Goal: Check status

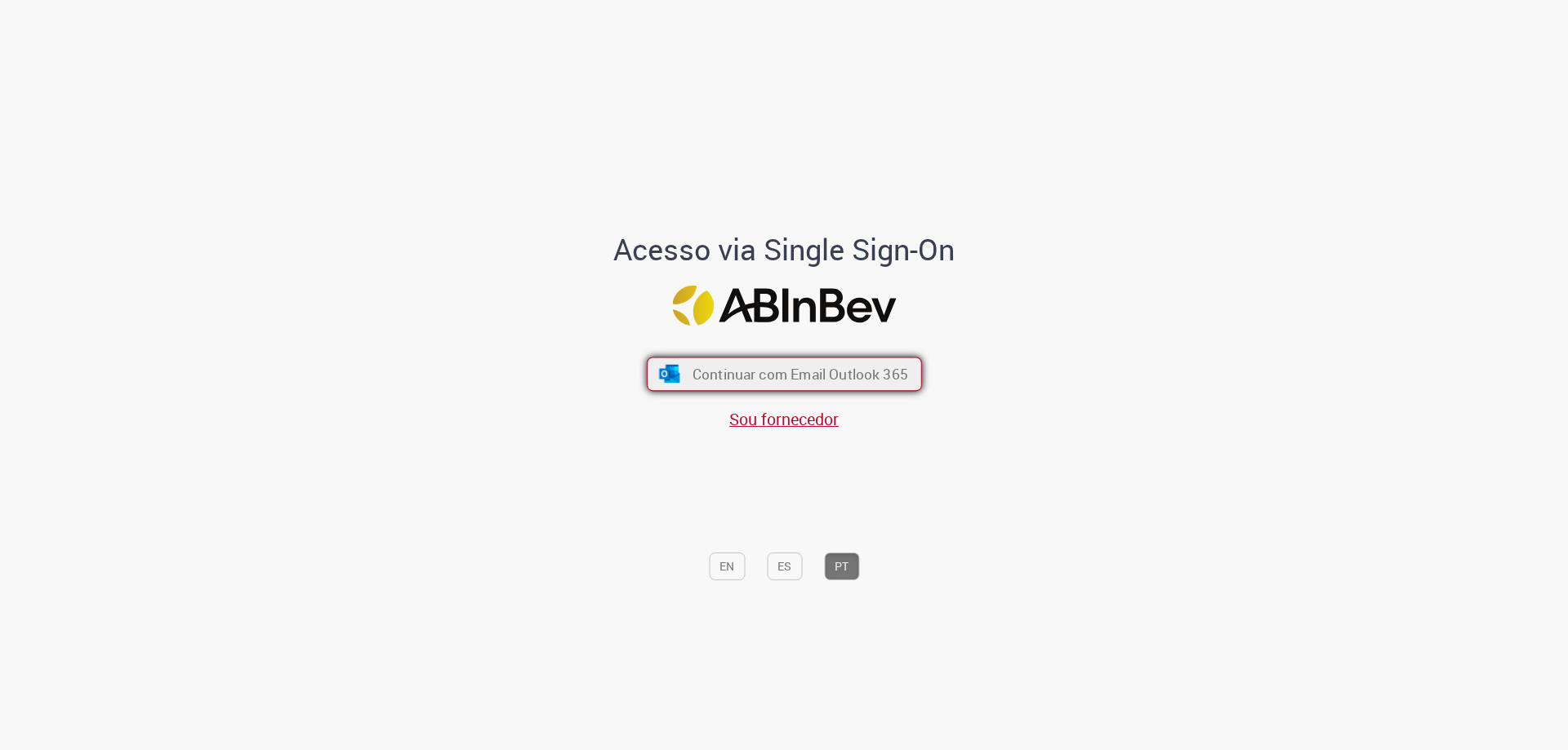
click at [760, 376] on span "Continuar com Email Outlook 365" at bounding box center [799, 374] width 215 height 19
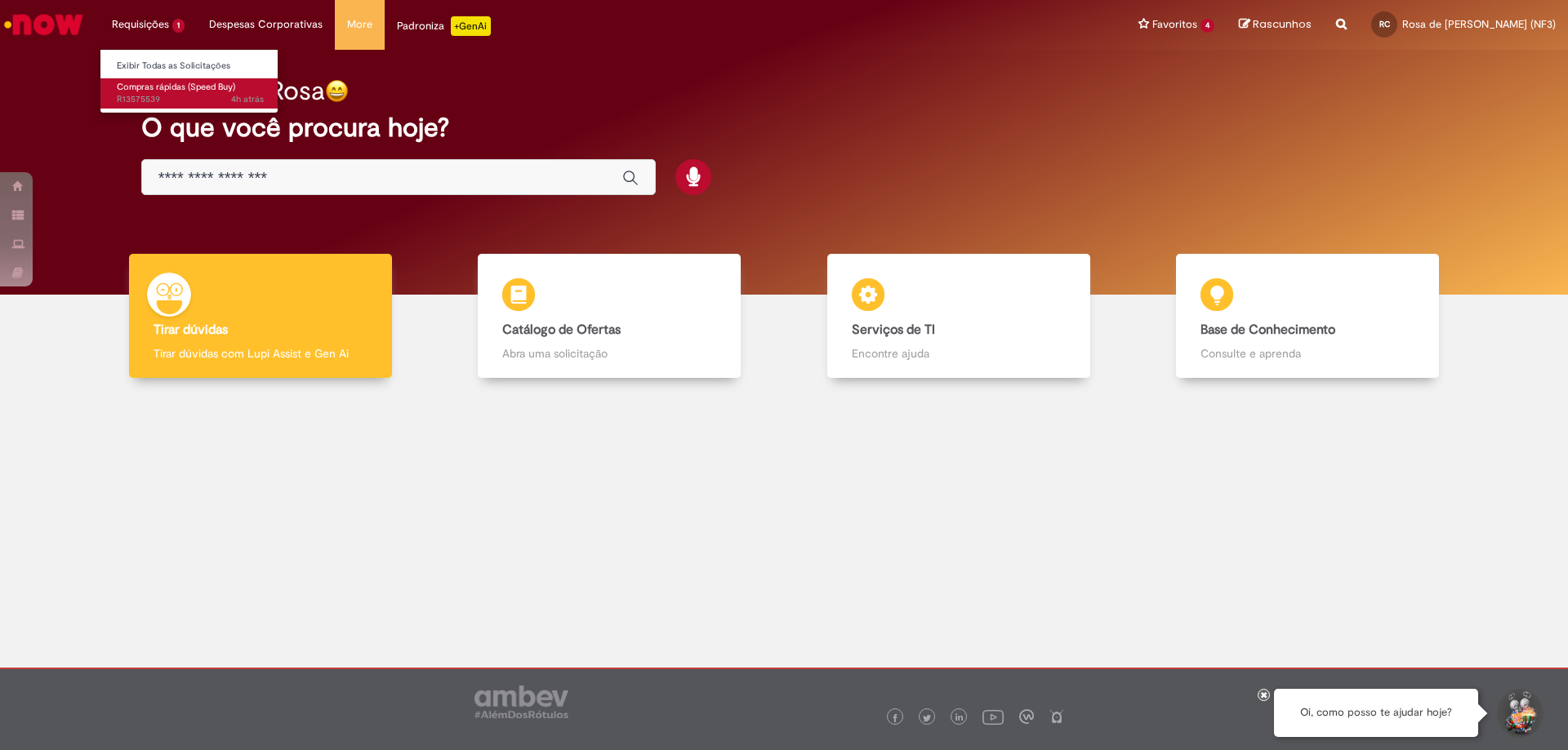
click at [138, 94] on span "4h atrás 4 horas atrás R13575539" at bounding box center [190, 99] width 147 height 13
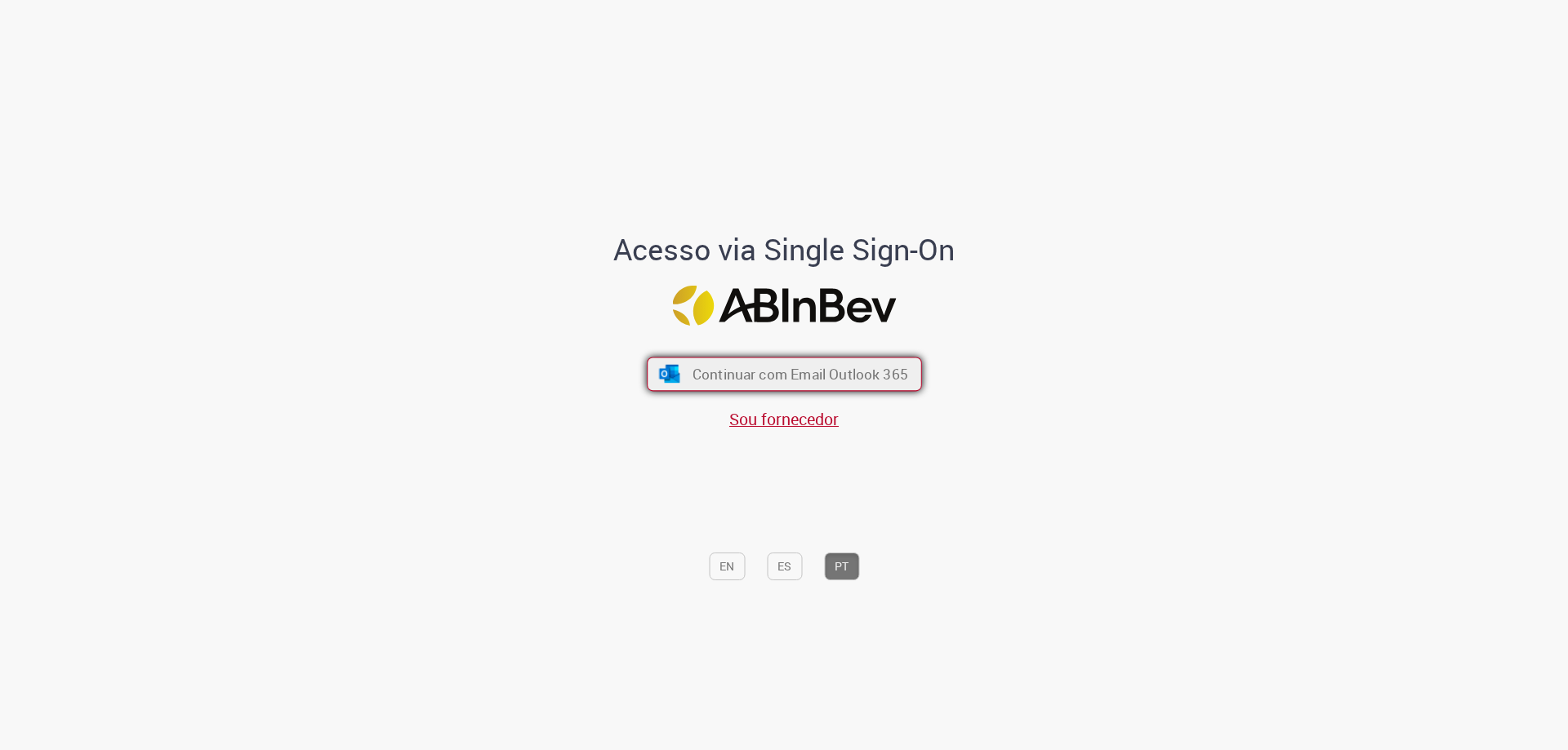
click at [771, 380] on span "Continuar com Email Outlook 365" at bounding box center [799, 374] width 215 height 19
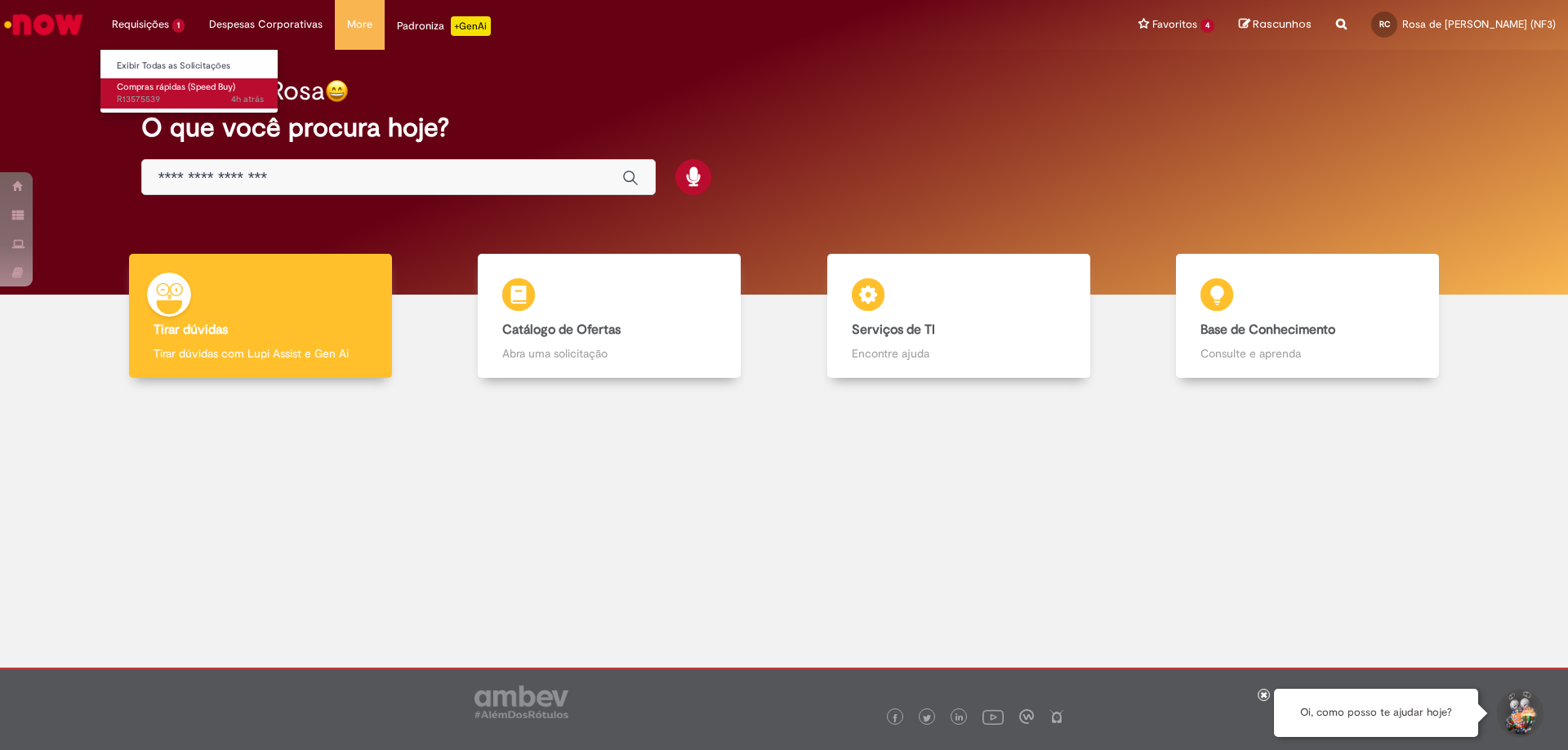
click at [138, 81] on span "Compras rápidas (Speed Buy)" at bounding box center [176, 87] width 118 height 12
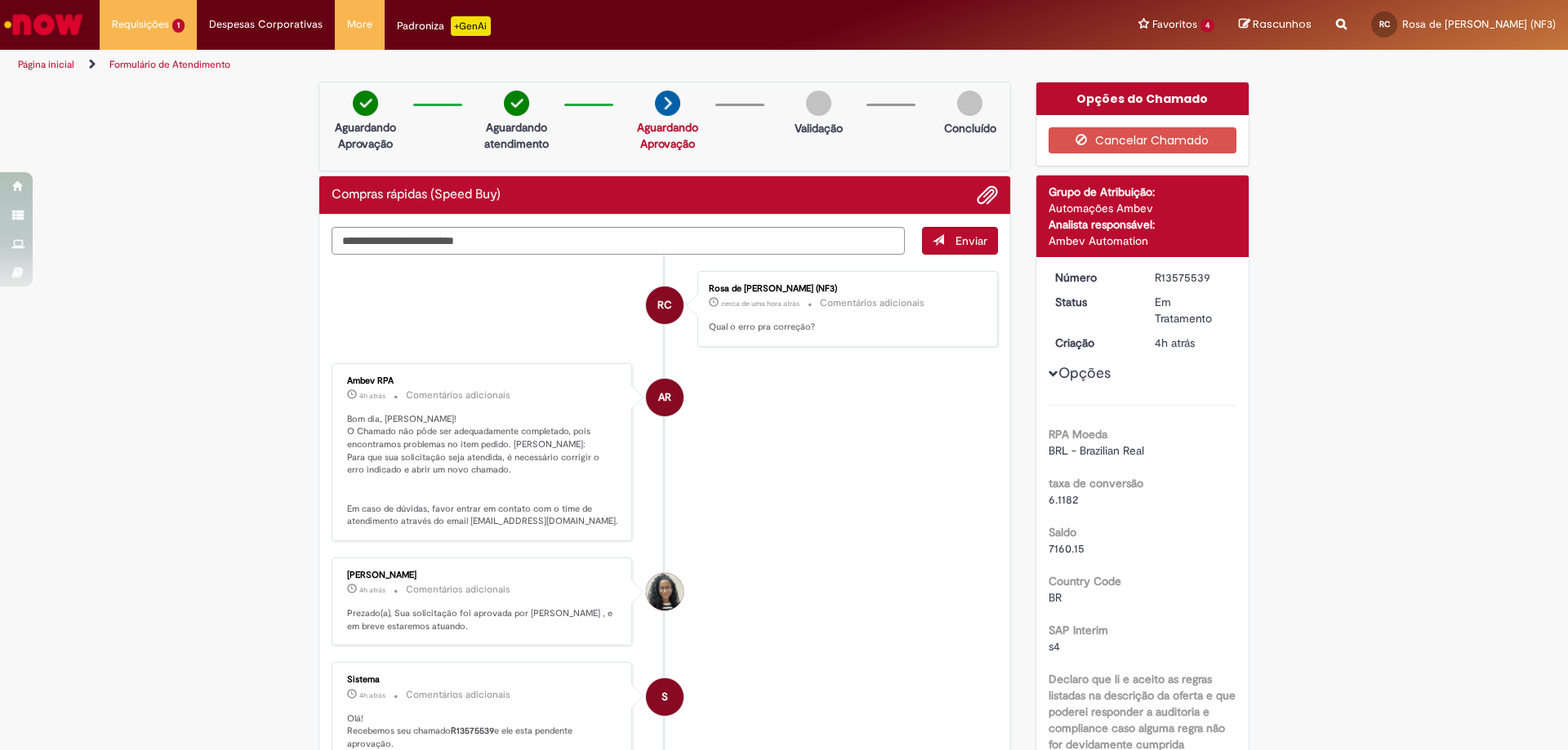
click at [547, 447] on p "Bom dia, Rosa! O Chamado não pôde ser adequadamente completado, pois encontramo…" at bounding box center [483, 470] width 272 height 115
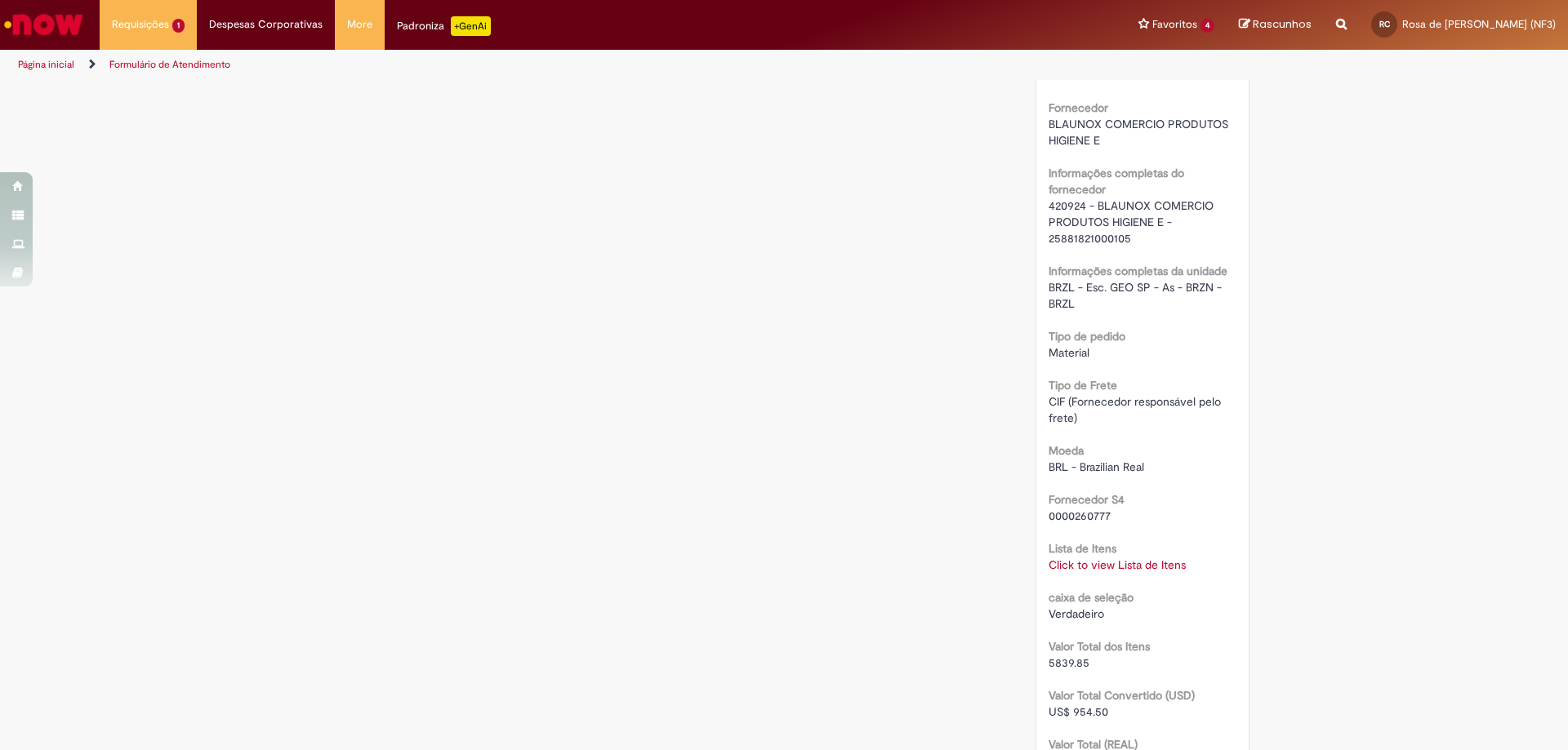
scroll to position [1305, 0]
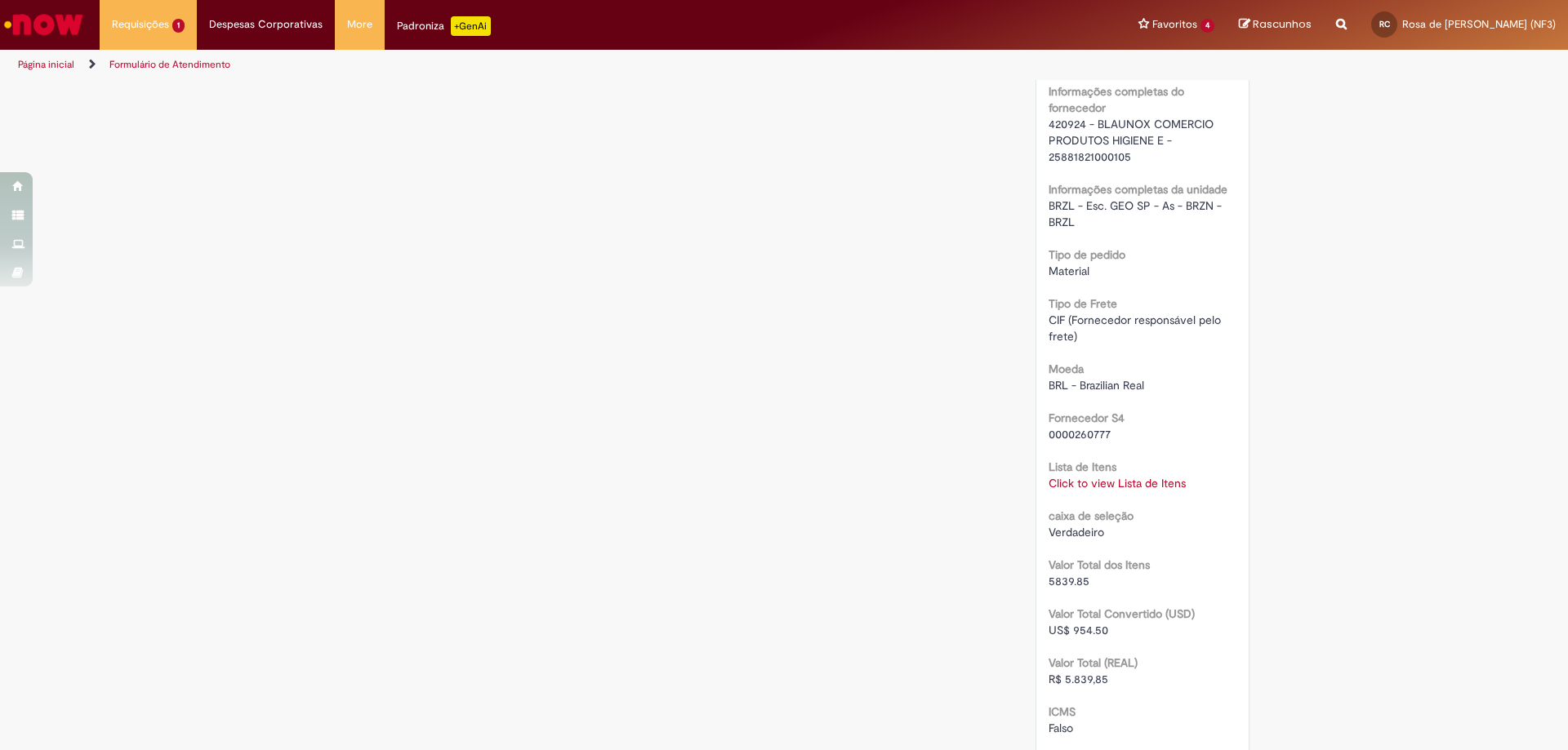
click at [1083, 489] on link "Click to view Lista de Itens" at bounding box center [1117, 483] width 138 height 15
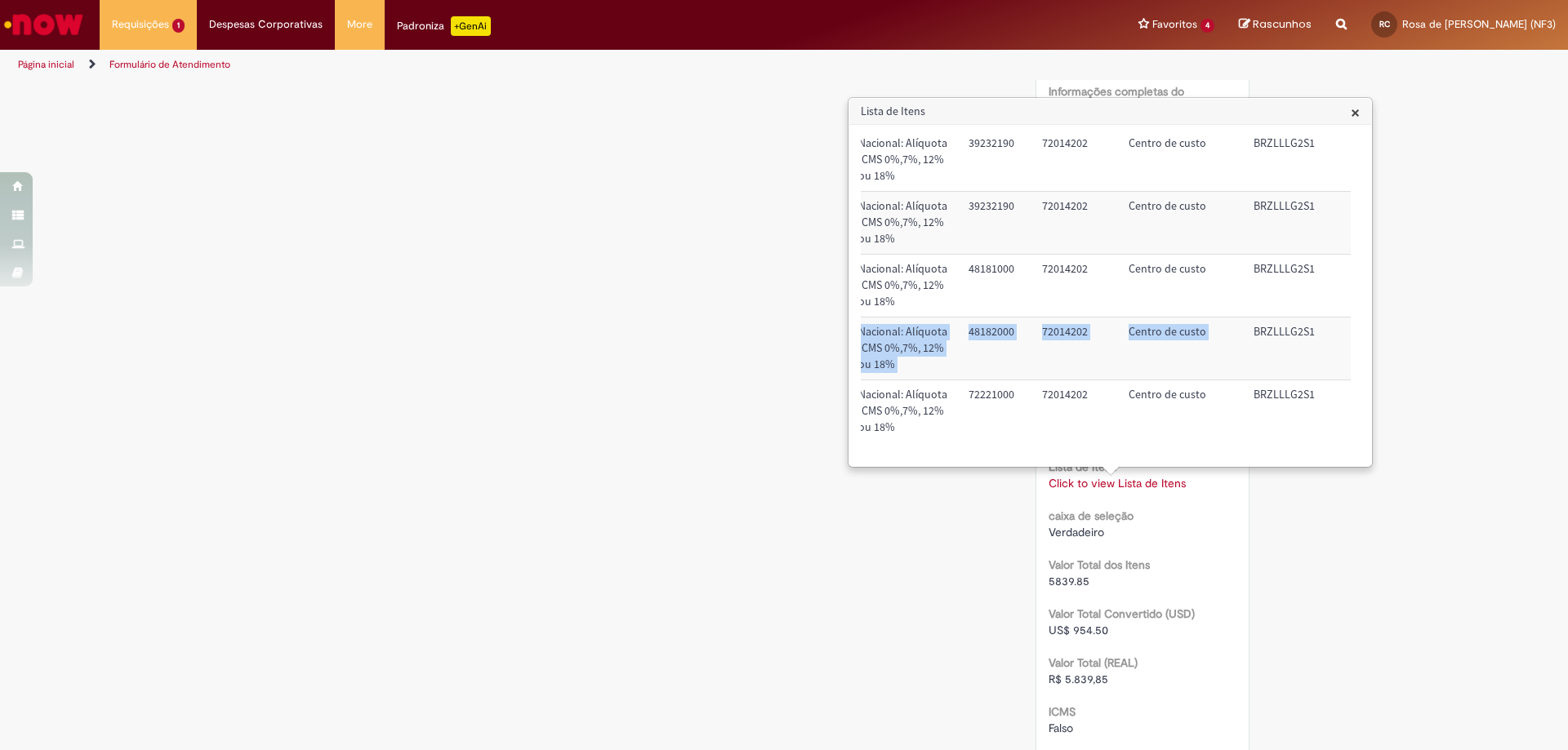
scroll to position [109, 676]
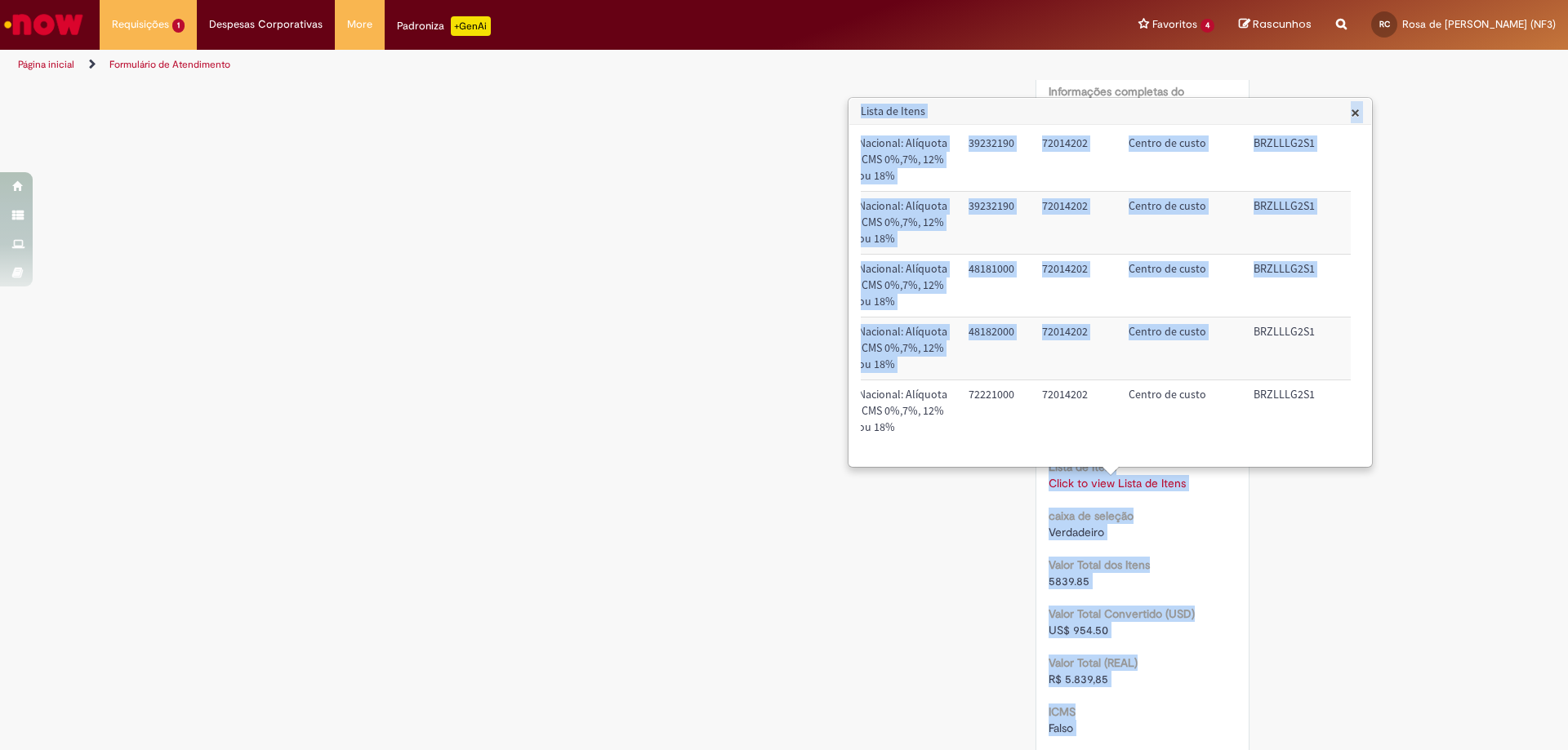
drag, startPoint x: 1334, startPoint y: 320, endPoint x: 1377, endPoint y: 167, distance: 158.9
click at [1377, 167] on body "Pular para o conteúdo da página Requisições 1 Exibir Todas as Solicitações Comp…" at bounding box center [784, 375] width 1568 height 750
click at [1487, 295] on div "Verificar Código de Barras Aguardando Aprovação Aguardando atendimento Aguardan…" at bounding box center [784, 73] width 1568 height 2595
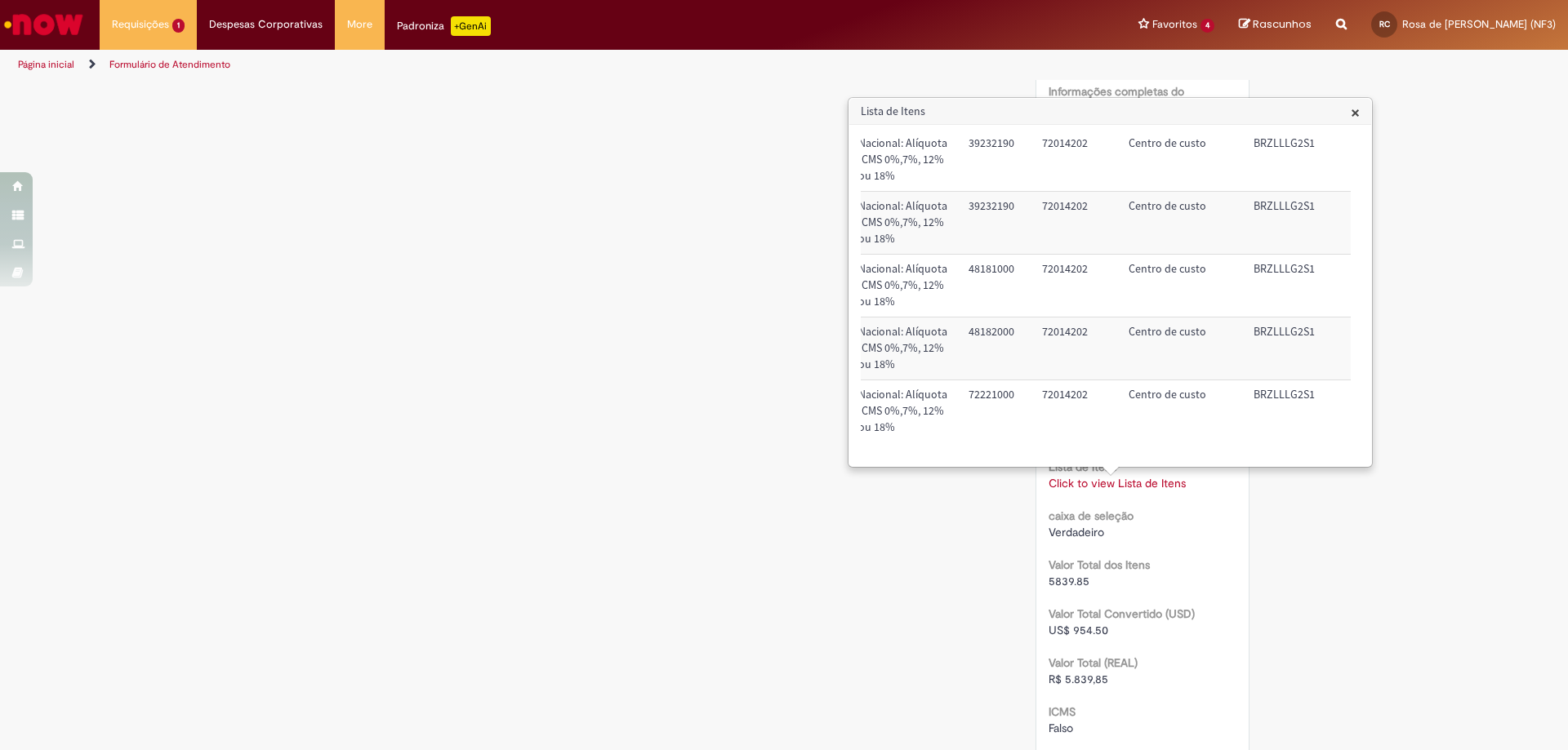
click at [1354, 110] on span "×" at bounding box center [1355, 112] width 9 height 22
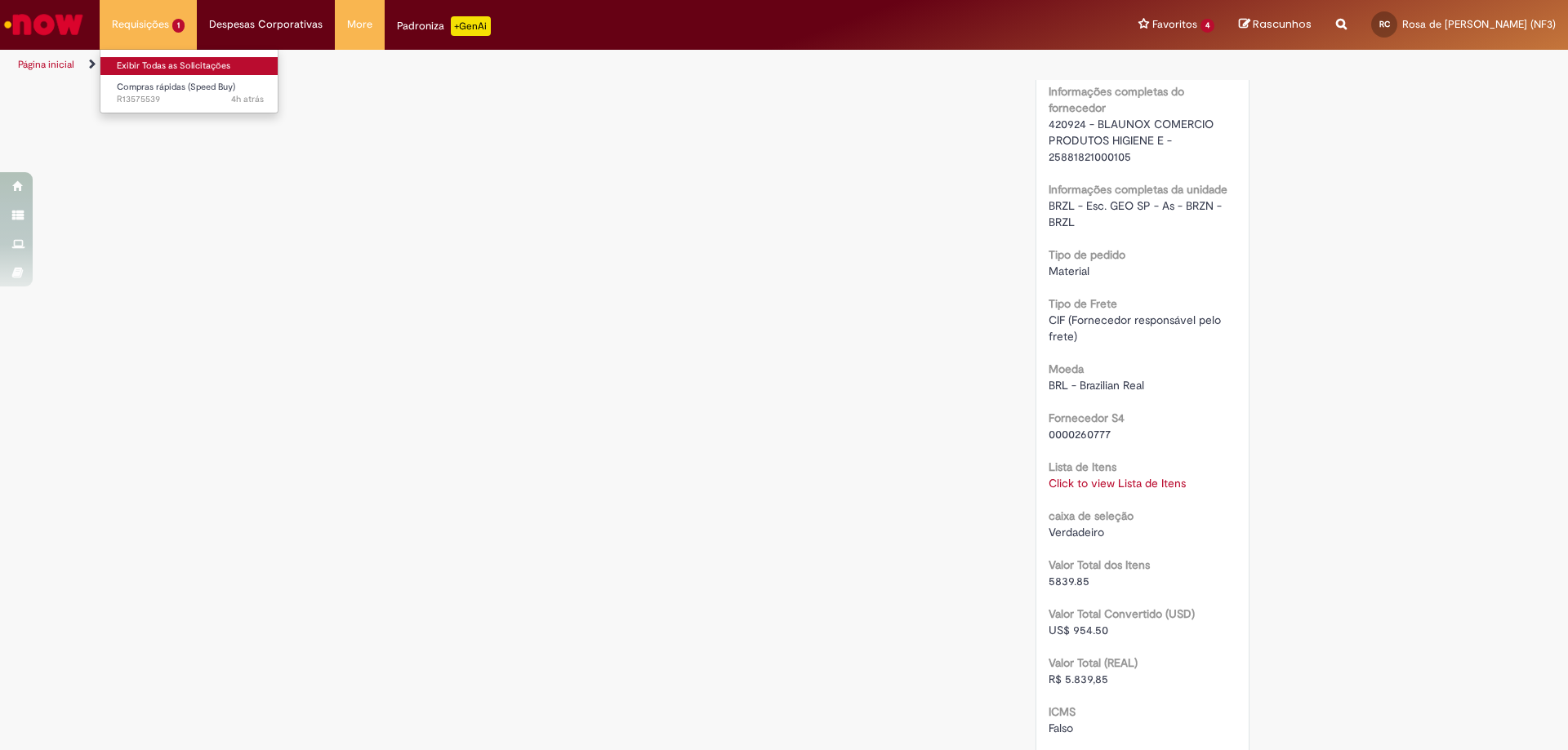
click at [183, 70] on link "Exibir Todas as Solicitações" at bounding box center [190, 66] width 180 height 18
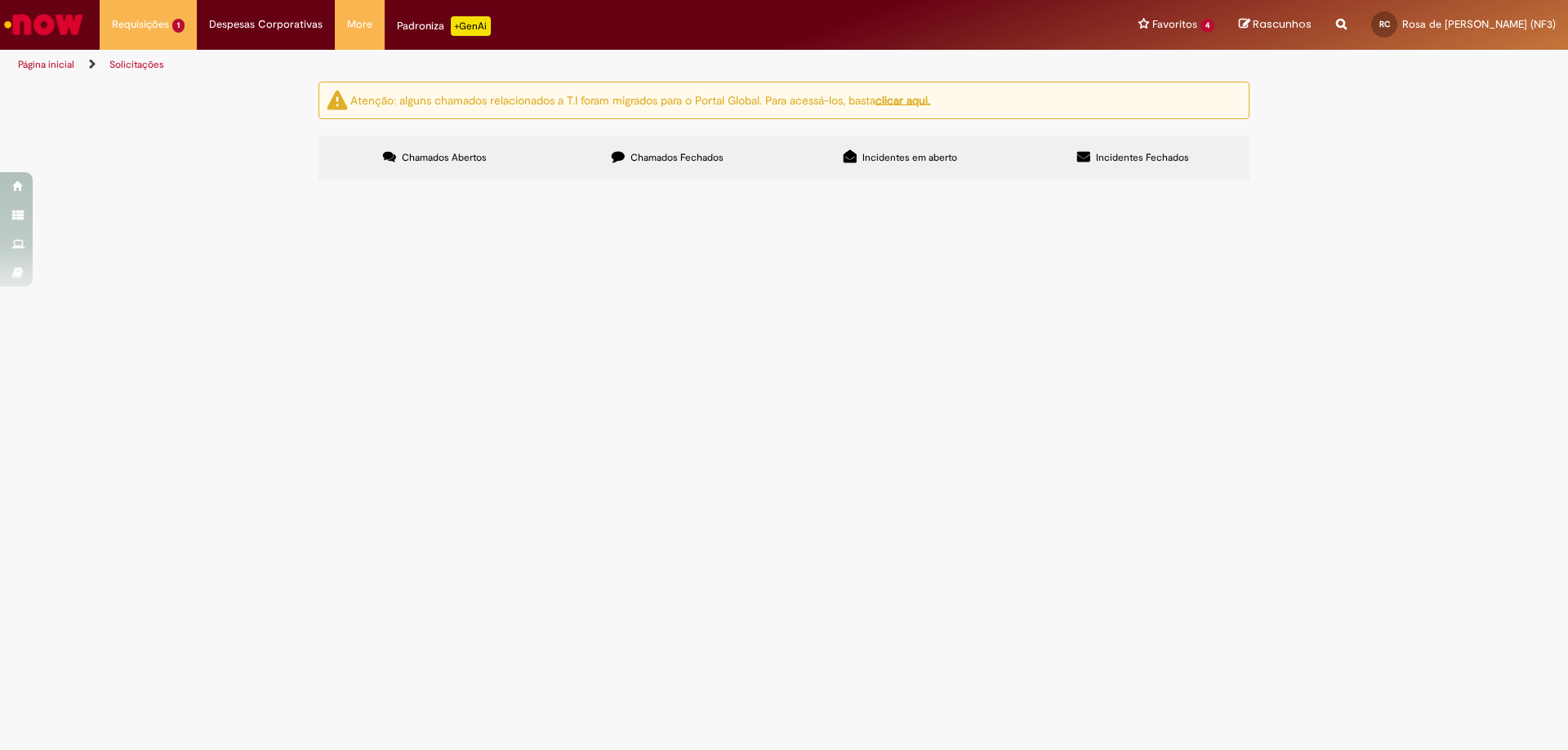
click at [0, 0] on span "Em Tratamento" at bounding box center [0, 0] width 0 height 0
